Goal: Information Seeking & Learning: Learn about a topic

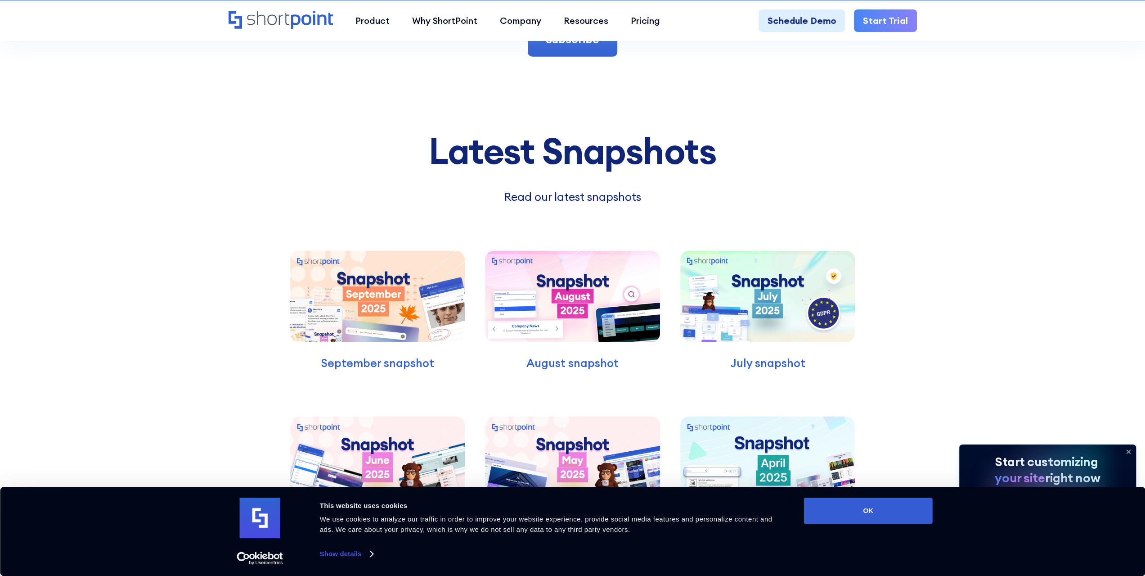
scroll to position [2745, 0]
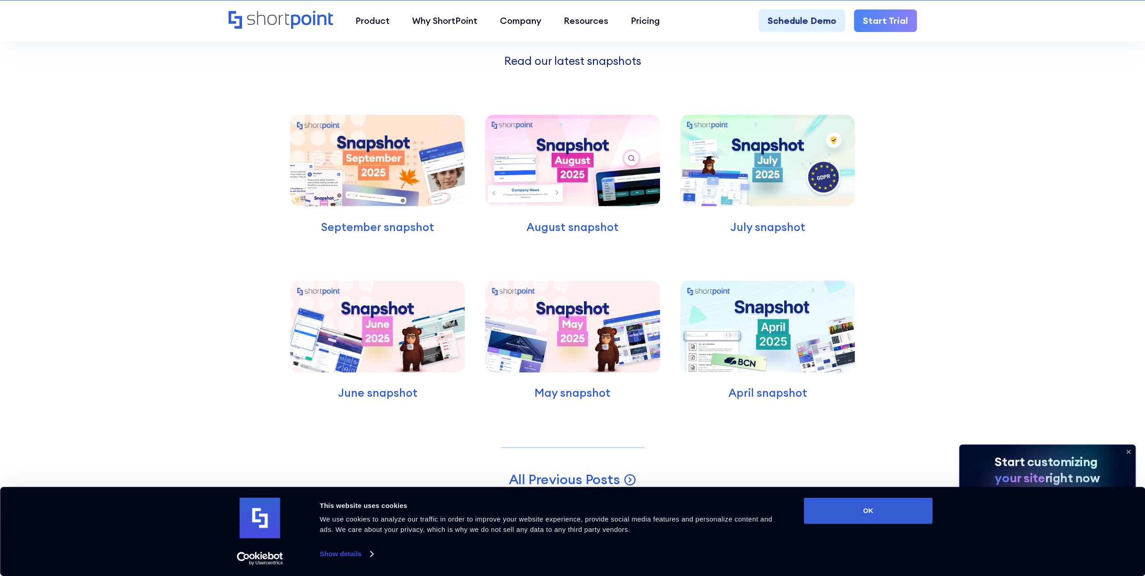
click at [749, 151] on img at bounding box center [768, 160] width 175 height 91
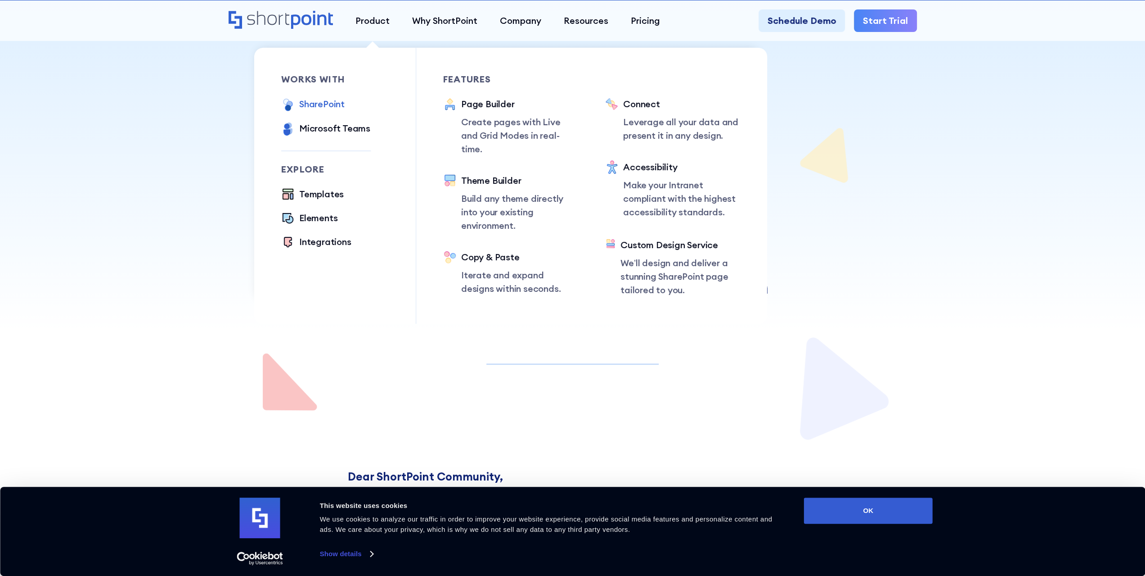
click at [326, 104] on div "SharePoint" at bounding box center [321, 104] width 45 height 14
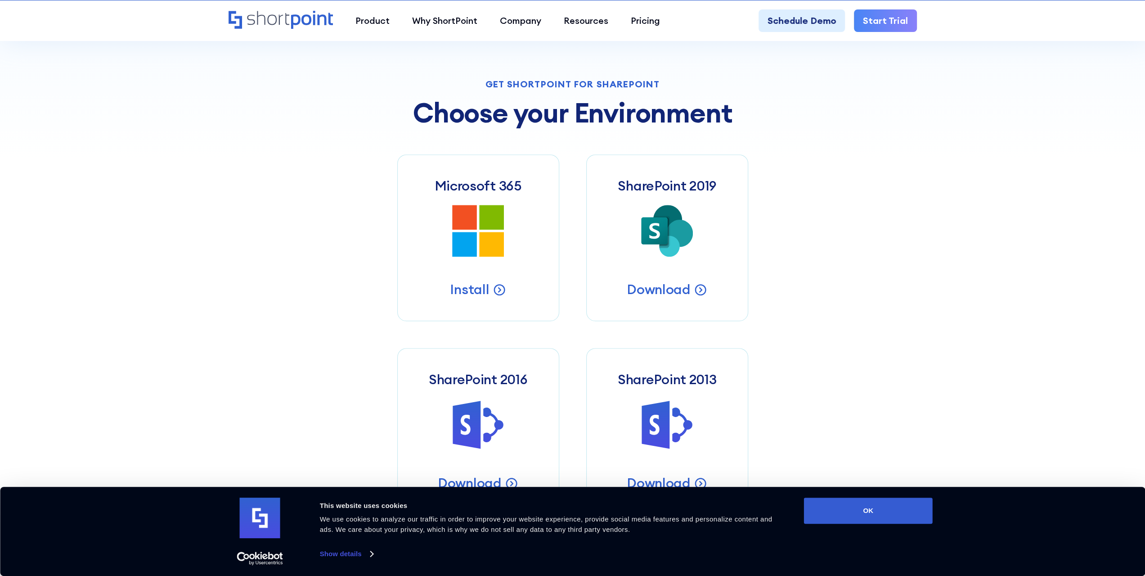
scroll to position [405, 0]
